Goal: Book appointment/travel/reservation

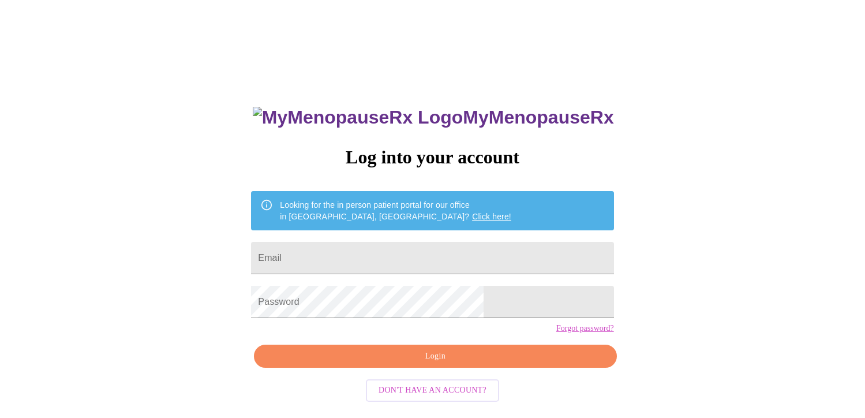
scroll to position [12, 0]
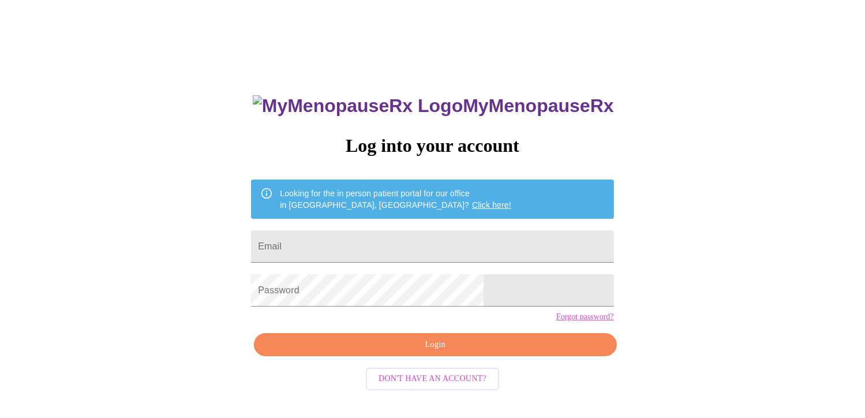
click at [651, 145] on div "MyMenopauseRx Log into your account Looking for the in person patient portal fo…" at bounding box center [433, 243] width 856 height 501
click at [472, 200] on link "Click here!" at bounding box center [491, 204] width 39 height 9
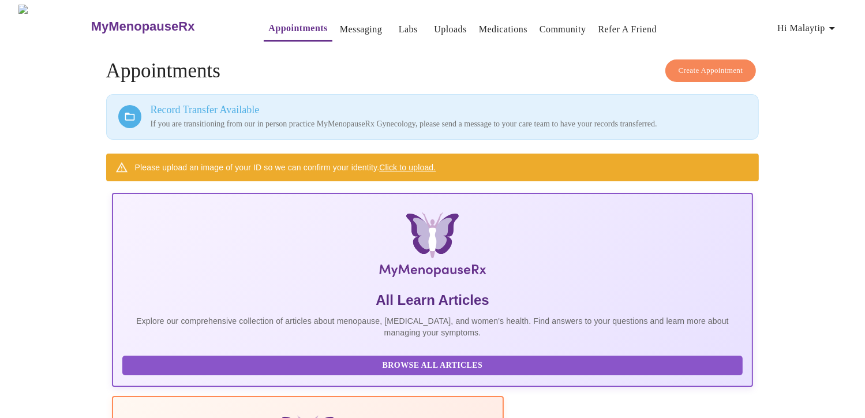
click at [122, 113] on div at bounding box center [129, 116] width 23 height 23
click at [130, 113] on icon at bounding box center [130, 117] width 12 height 12
click at [161, 110] on h3 "Record Transfer Available" at bounding box center [449, 110] width 597 height 12
click at [178, 111] on h3 "Record Transfer Available" at bounding box center [449, 110] width 597 height 12
click at [189, 111] on h3 "Record Transfer Available" at bounding box center [449, 110] width 597 height 12
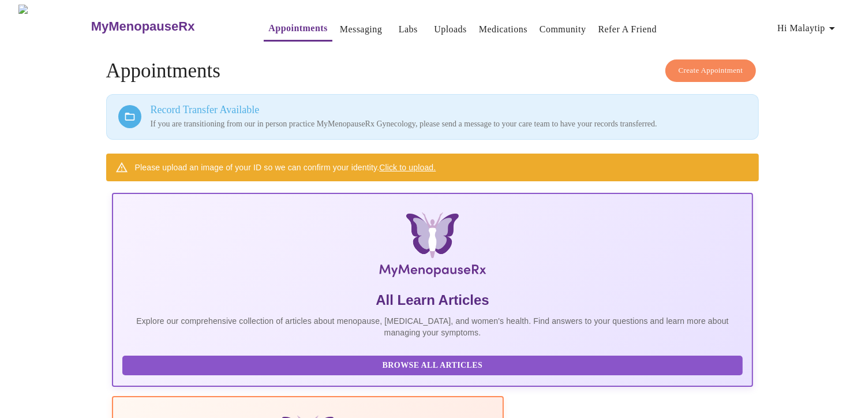
click at [206, 107] on h3 "Record Transfer Available" at bounding box center [449, 110] width 597 height 12
click at [225, 104] on h3 "Record Transfer Available" at bounding box center [449, 110] width 597 height 12
click at [571, 118] on p "If you are transitioning from our in person practice MyMenopauseRx Gynecology, …" at bounding box center [449, 124] width 597 height 12
click at [547, 120] on p "If you are transitioning from our in person practice MyMenopauseRx Gynecology, …" at bounding box center [449, 124] width 597 height 12
click at [722, 118] on p "If you are transitioning from our in person practice MyMenopauseRx Gynecology, …" at bounding box center [449, 124] width 597 height 12
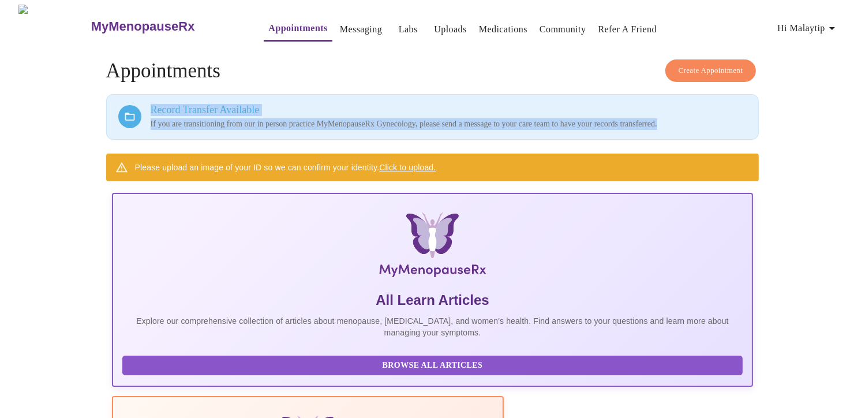
drag, startPoint x: 719, startPoint y: 118, endPoint x: 151, endPoint y: 110, distance: 568.4
click at [151, 110] on div "Record Transfer Available If you are transitioning from our in person practice …" at bounding box center [449, 117] width 597 height 26
drag, startPoint x: 151, startPoint y: 110, endPoint x: 166, endPoint y: 105, distance: 15.7
copy div "Record Transfer Available If you are transitioning from our in person practice …"
click at [819, 25] on span "Hi Malaytip" at bounding box center [808, 28] width 62 height 16
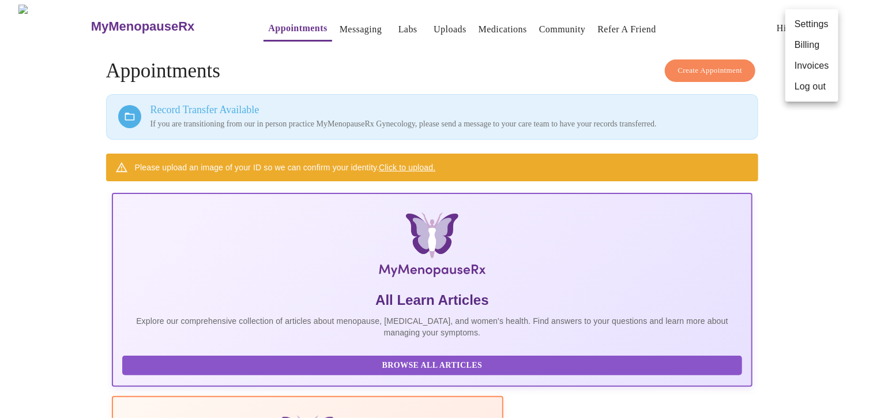
click at [796, 171] on div at bounding box center [436, 209] width 873 height 418
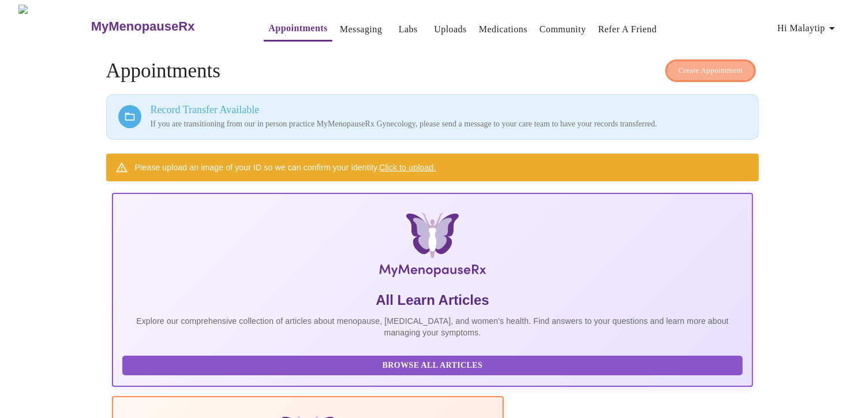
click at [741, 64] on span "Create Appointment" at bounding box center [710, 70] width 65 height 13
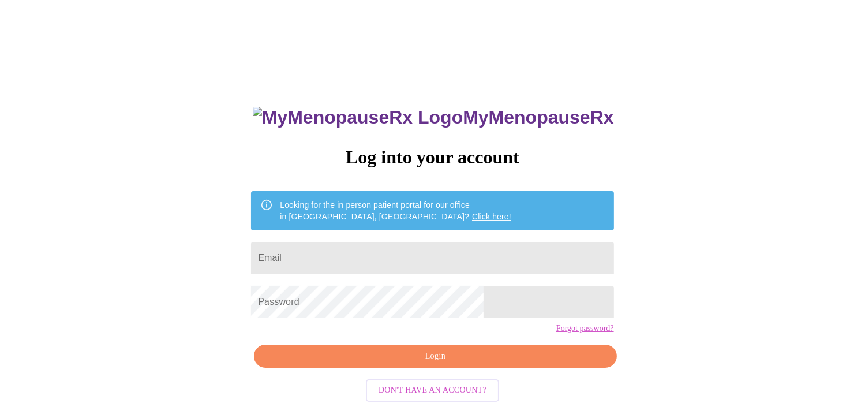
click at [472, 212] on link "Click here!" at bounding box center [491, 216] width 39 height 9
